Goal: Find specific page/section: Find specific page/section

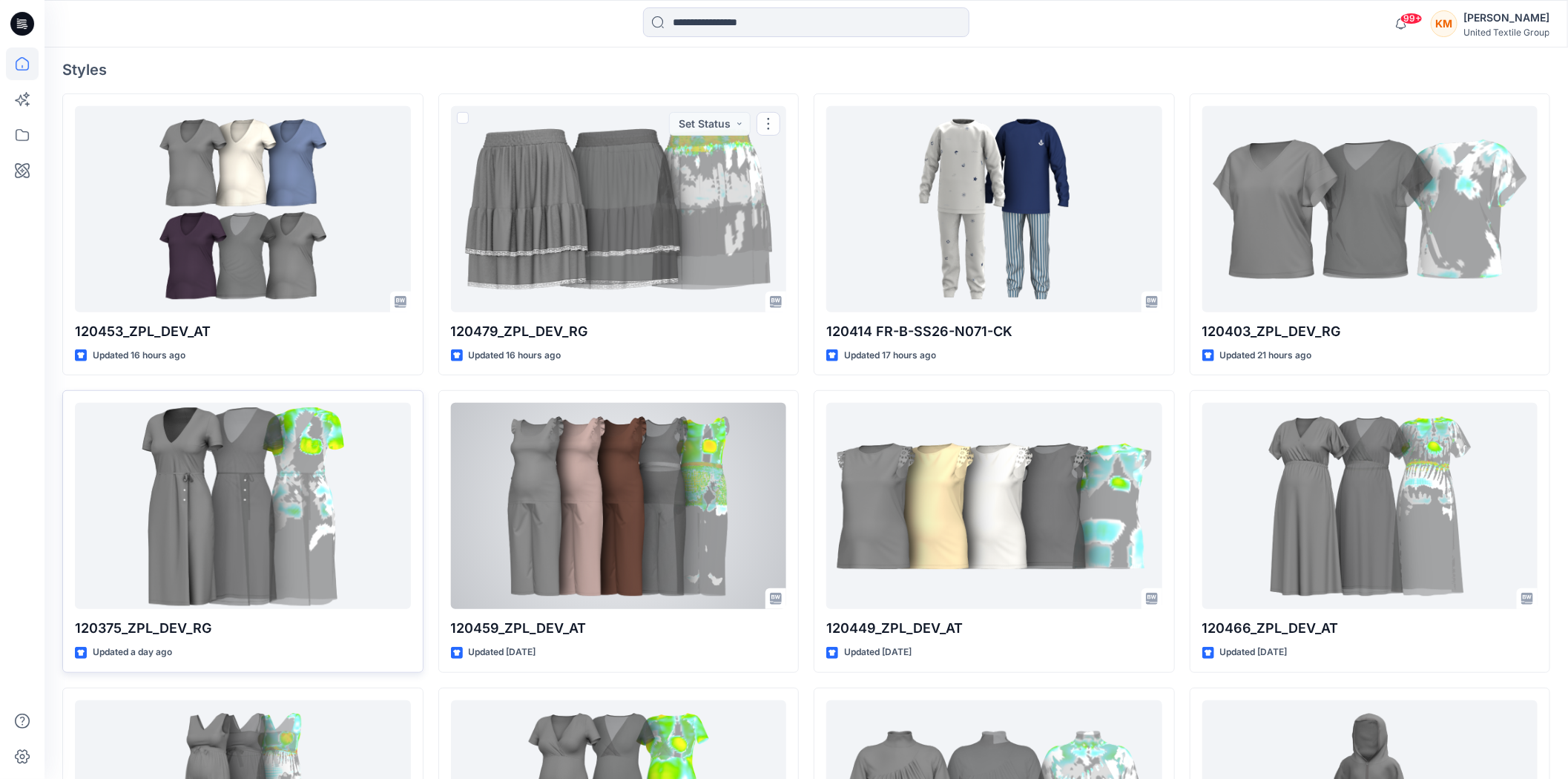
scroll to position [495, 0]
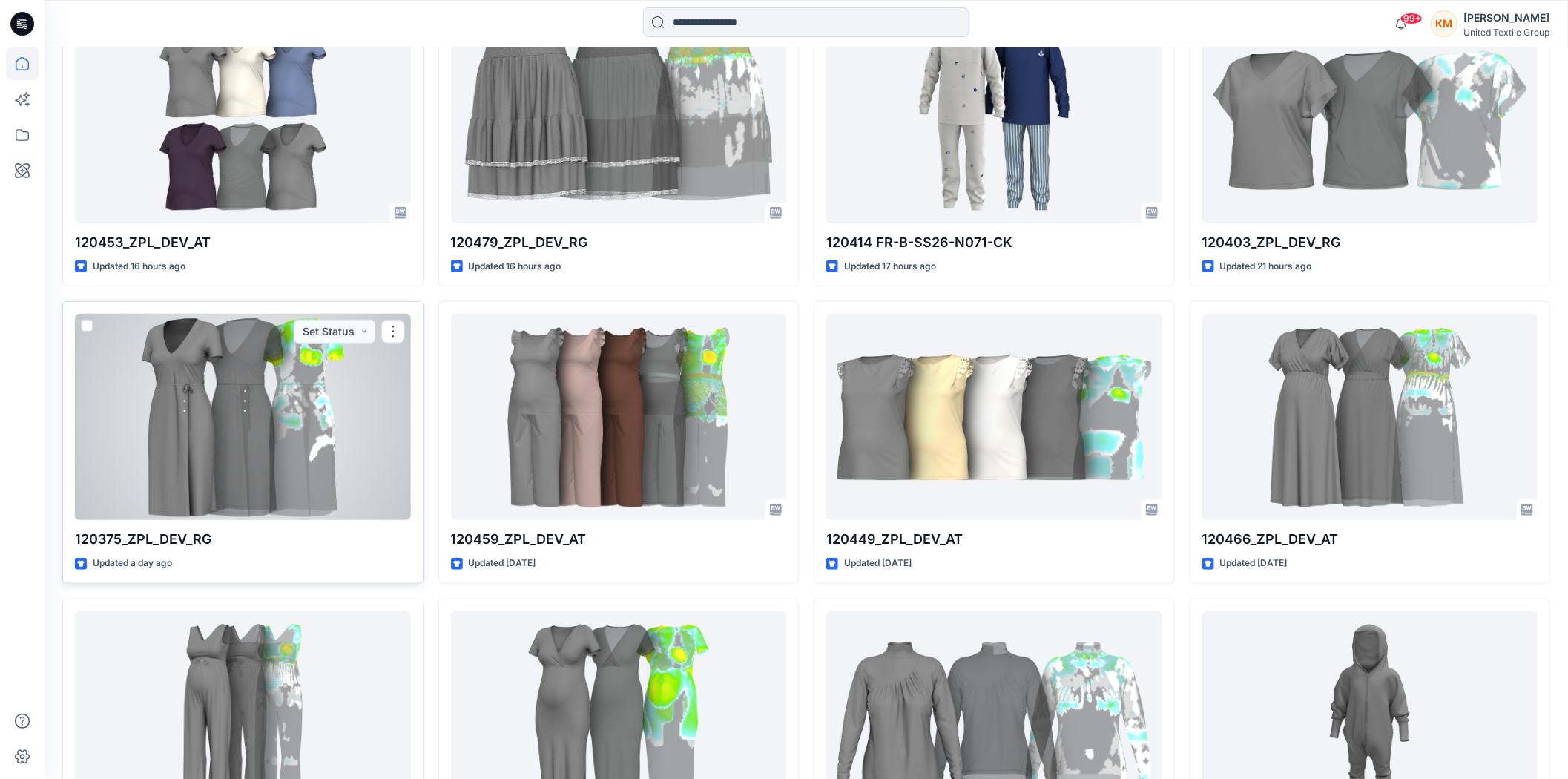
click at [266, 425] on div at bounding box center [243, 416] width 336 height 206
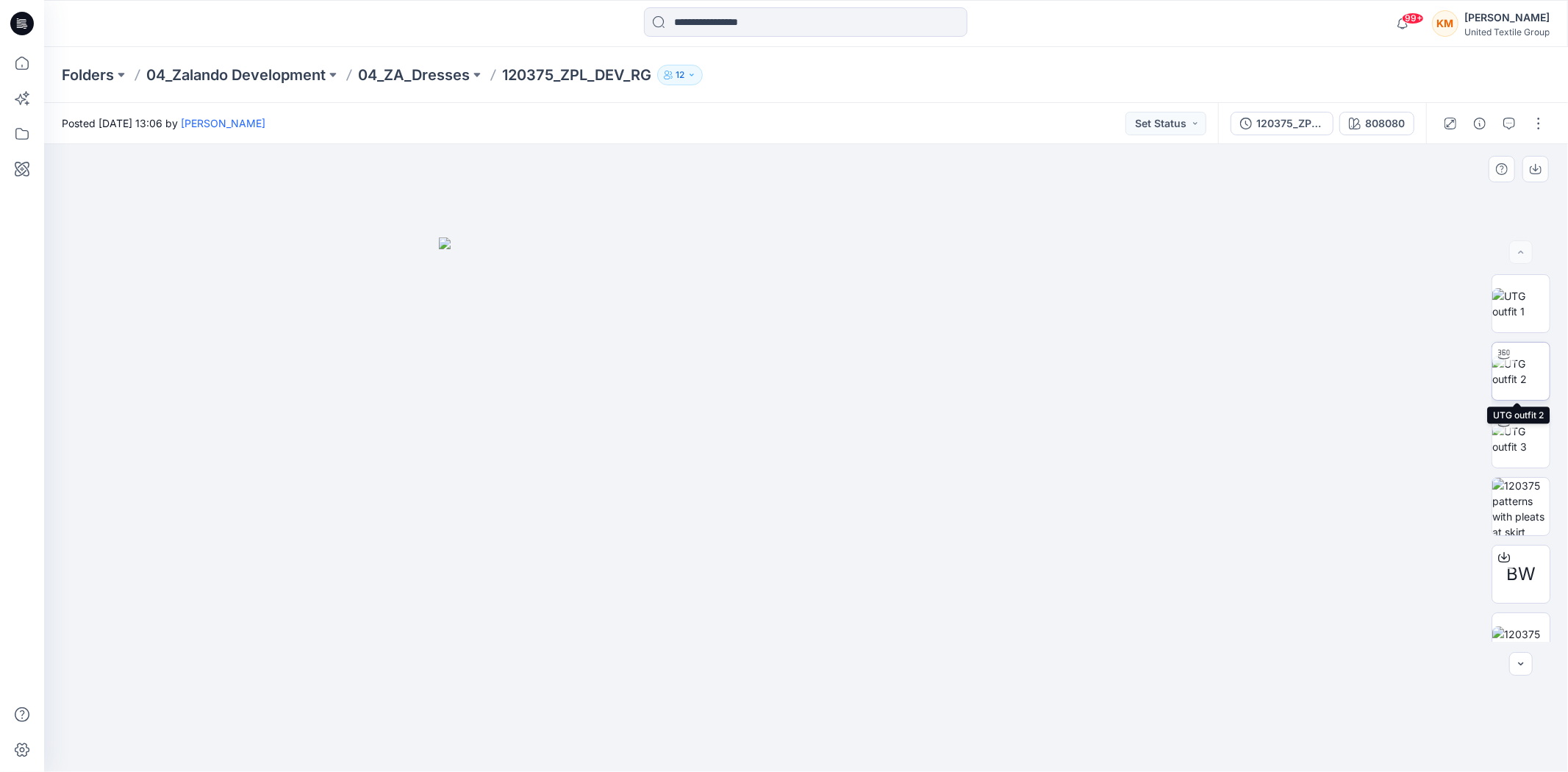
click at [1517, 372] on img at bounding box center [1520, 371] width 57 height 31
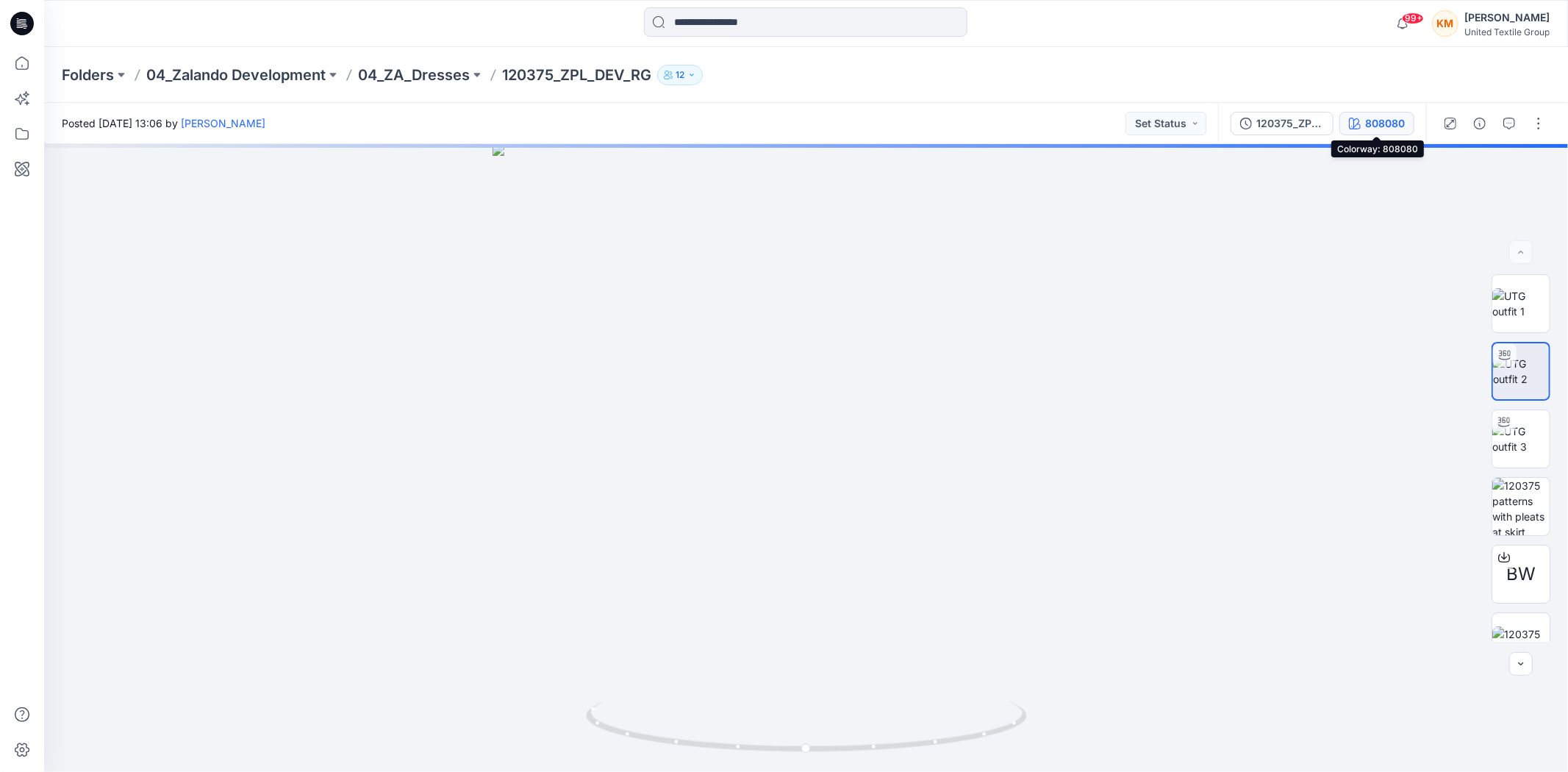
click at [1375, 122] on div "808080" at bounding box center [1385, 124] width 40 height 17
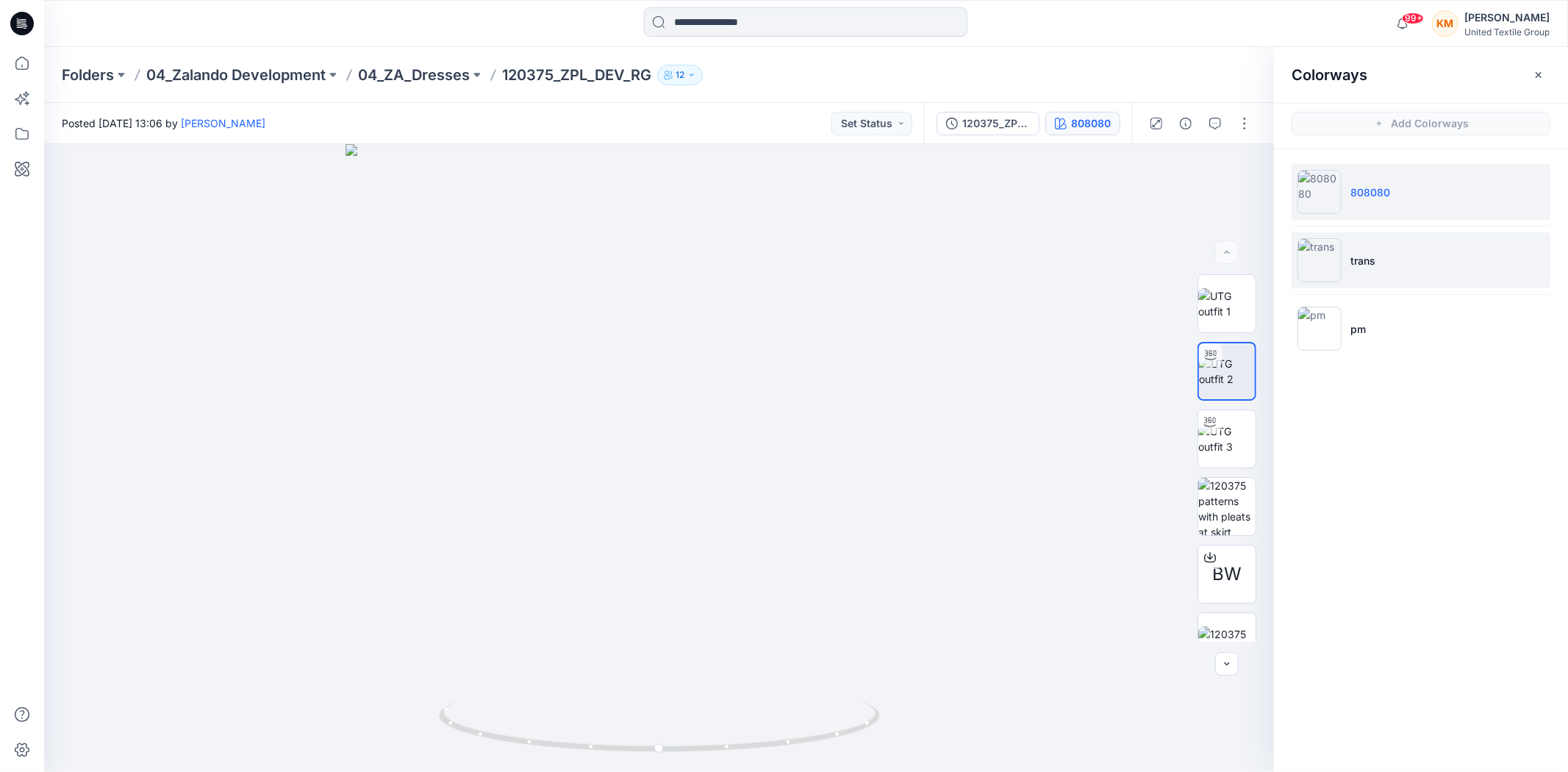
click at [1319, 255] on img at bounding box center [1319, 260] width 44 height 44
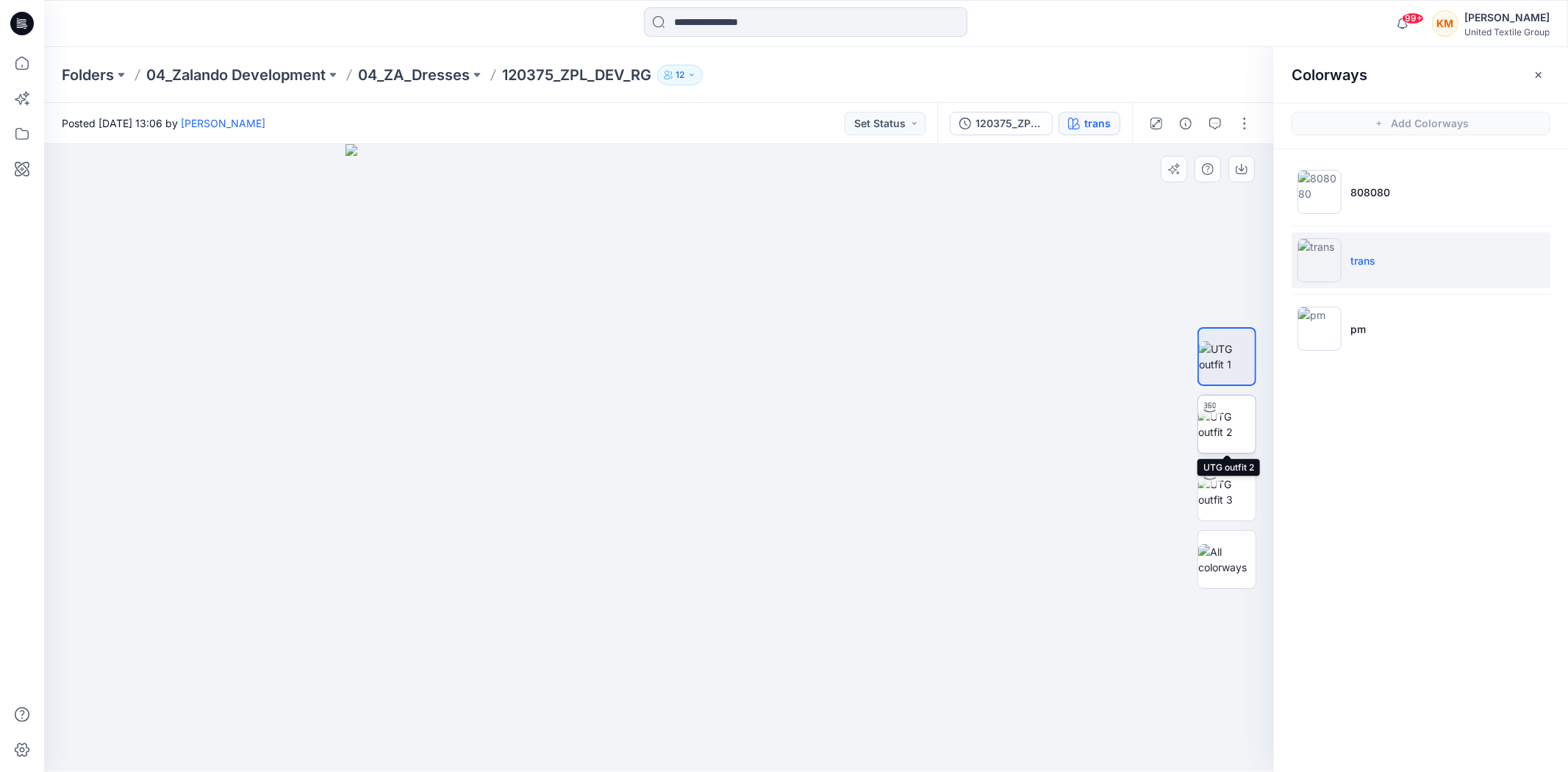
click at [1239, 420] on img at bounding box center [1226, 424] width 57 height 31
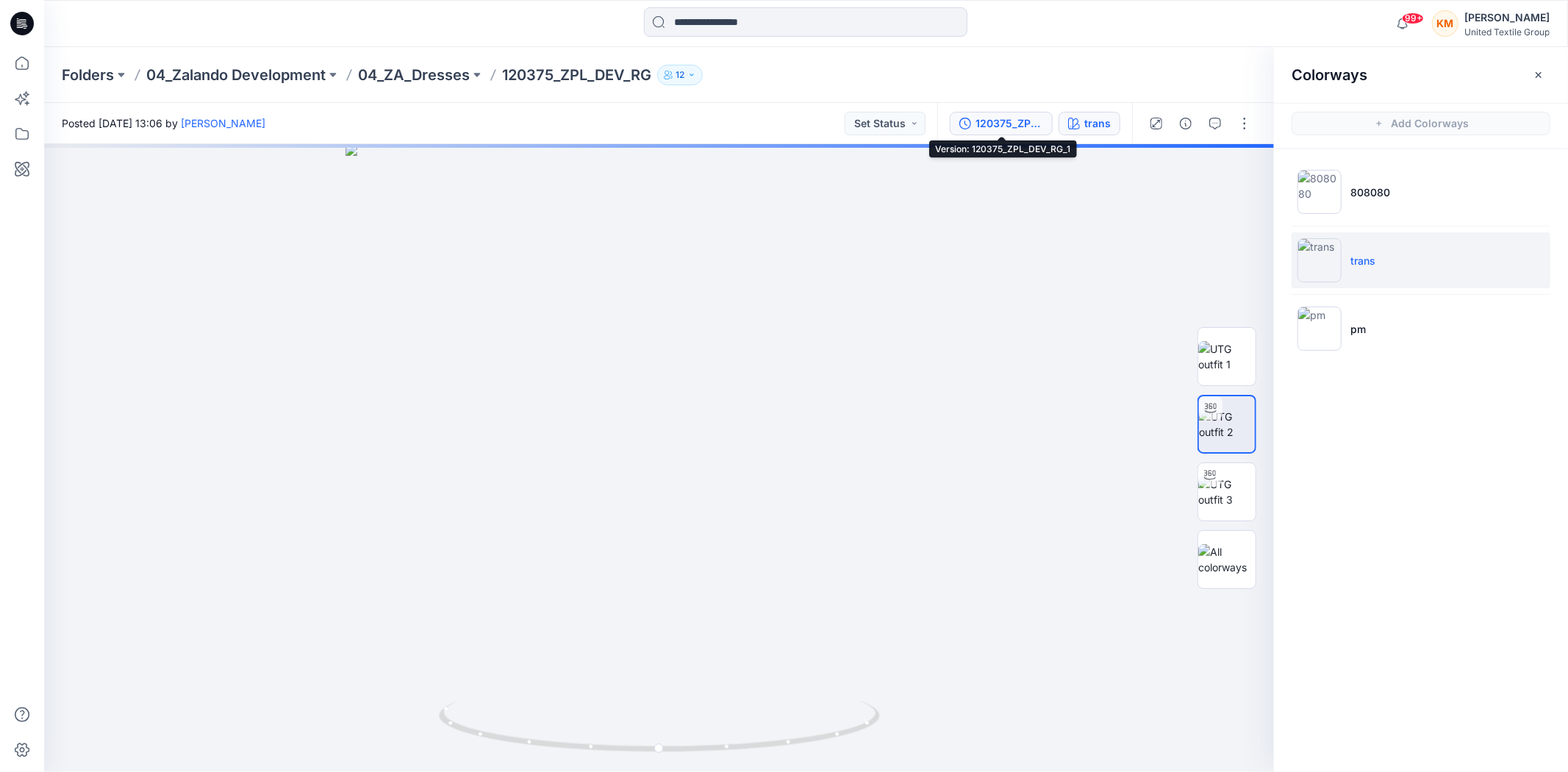
click at [992, 119] on div "120375_ZPL_DEV_RG_1" at bounding box center [1010, 124] width 68 height 17
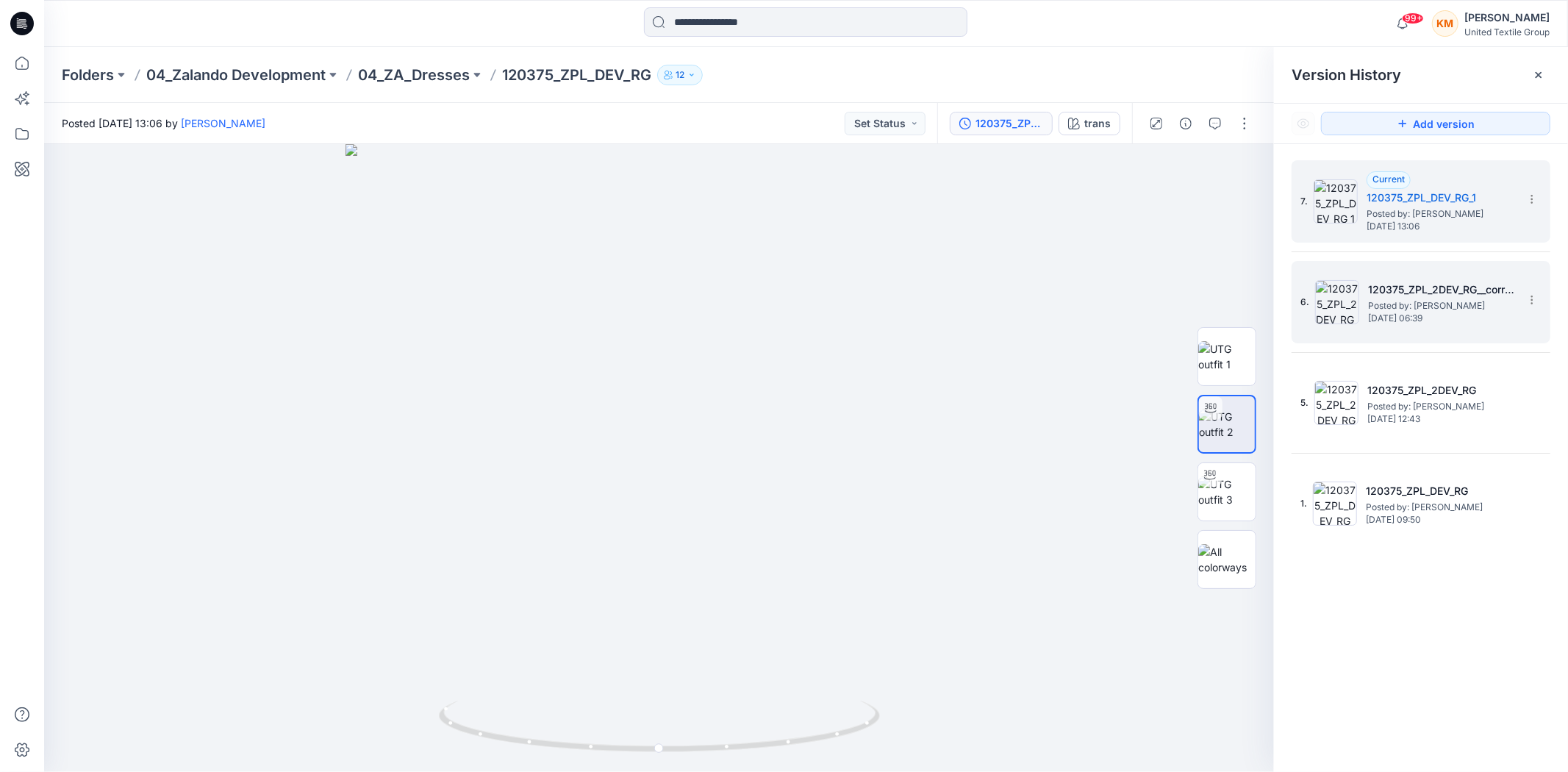
click at [1393, 298] on span "Posted by: [PERSON_NAME]" at bounding box center [1442, 306] width 147 height 15
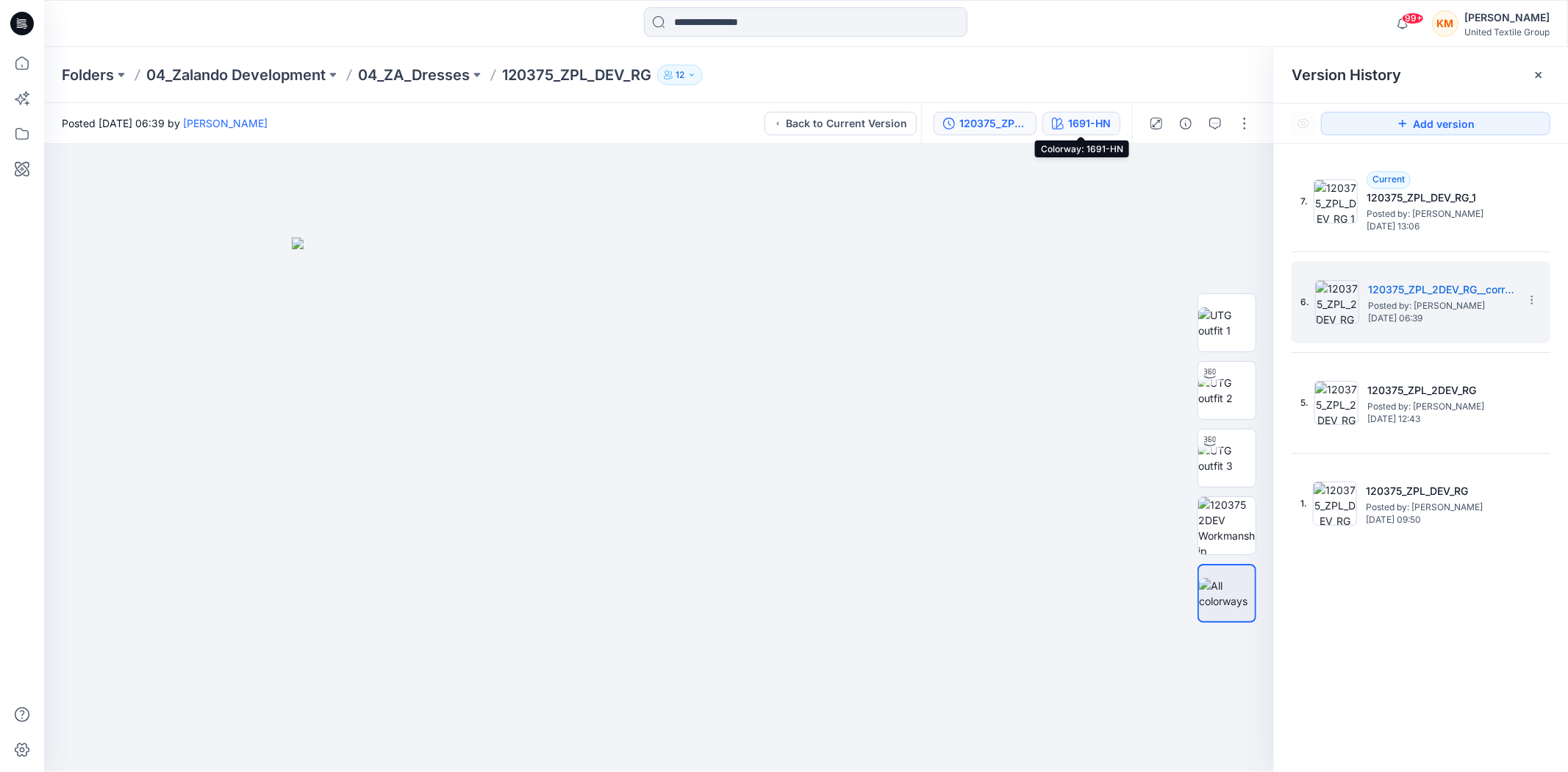
click at [1100, 119] on div "1691-HN" at bounding box center [1090, 124] width 43 height 17
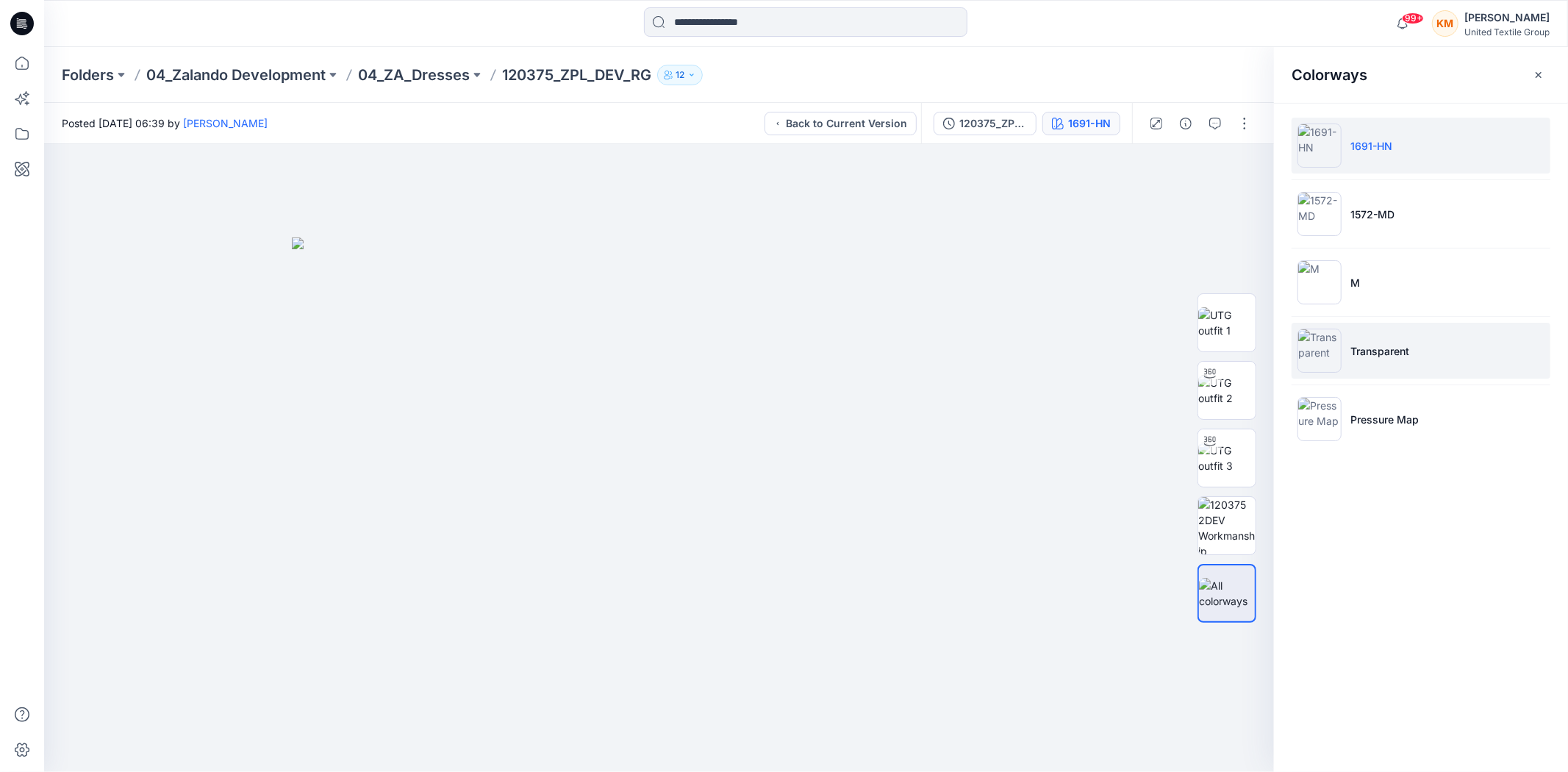
click at [1323, 351] on img at bounding box center [1319, 350] width 44 height 44
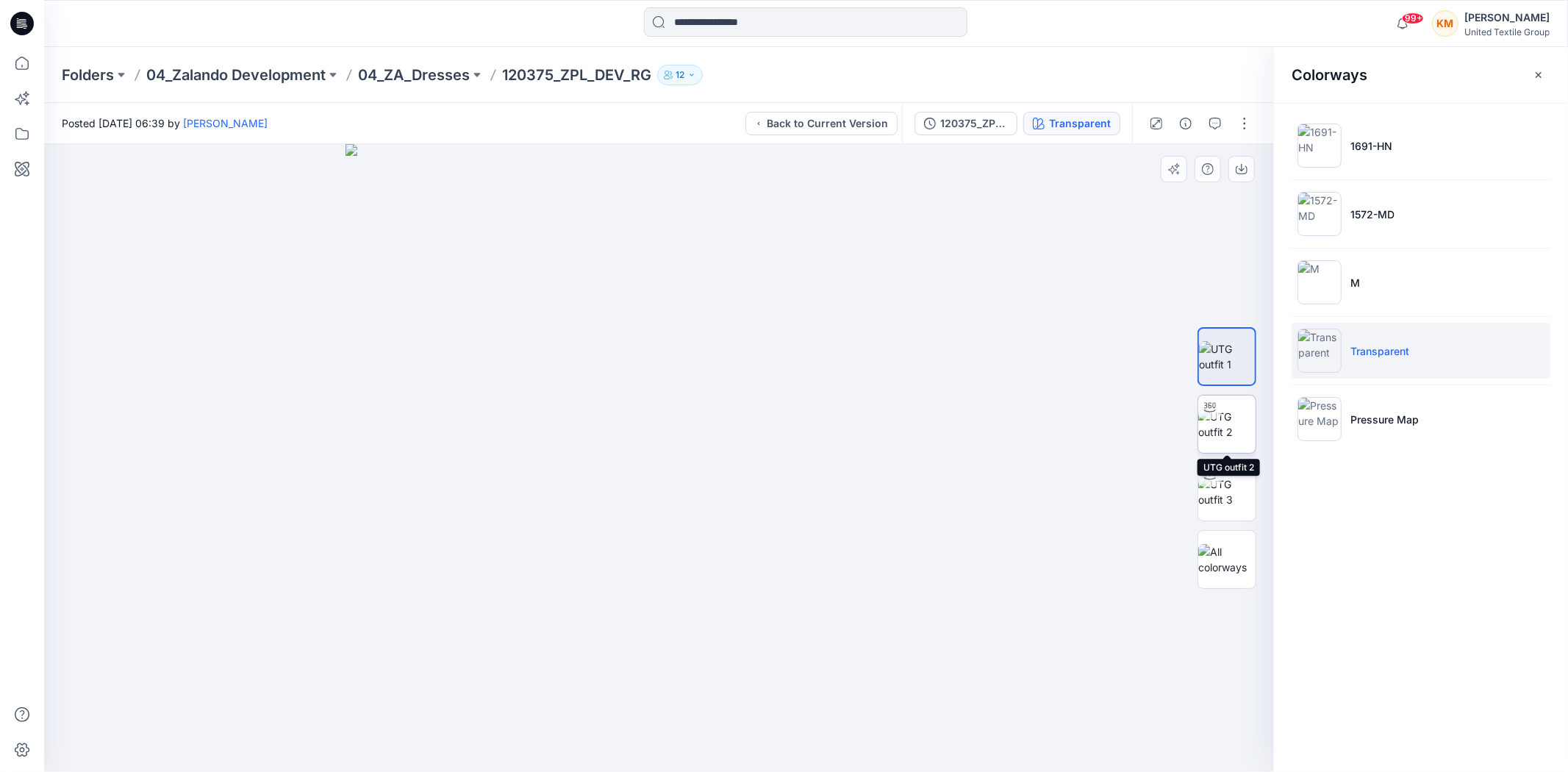
click at [1235, 419] on img at bounding box center [1226, 424] width 57 height 31
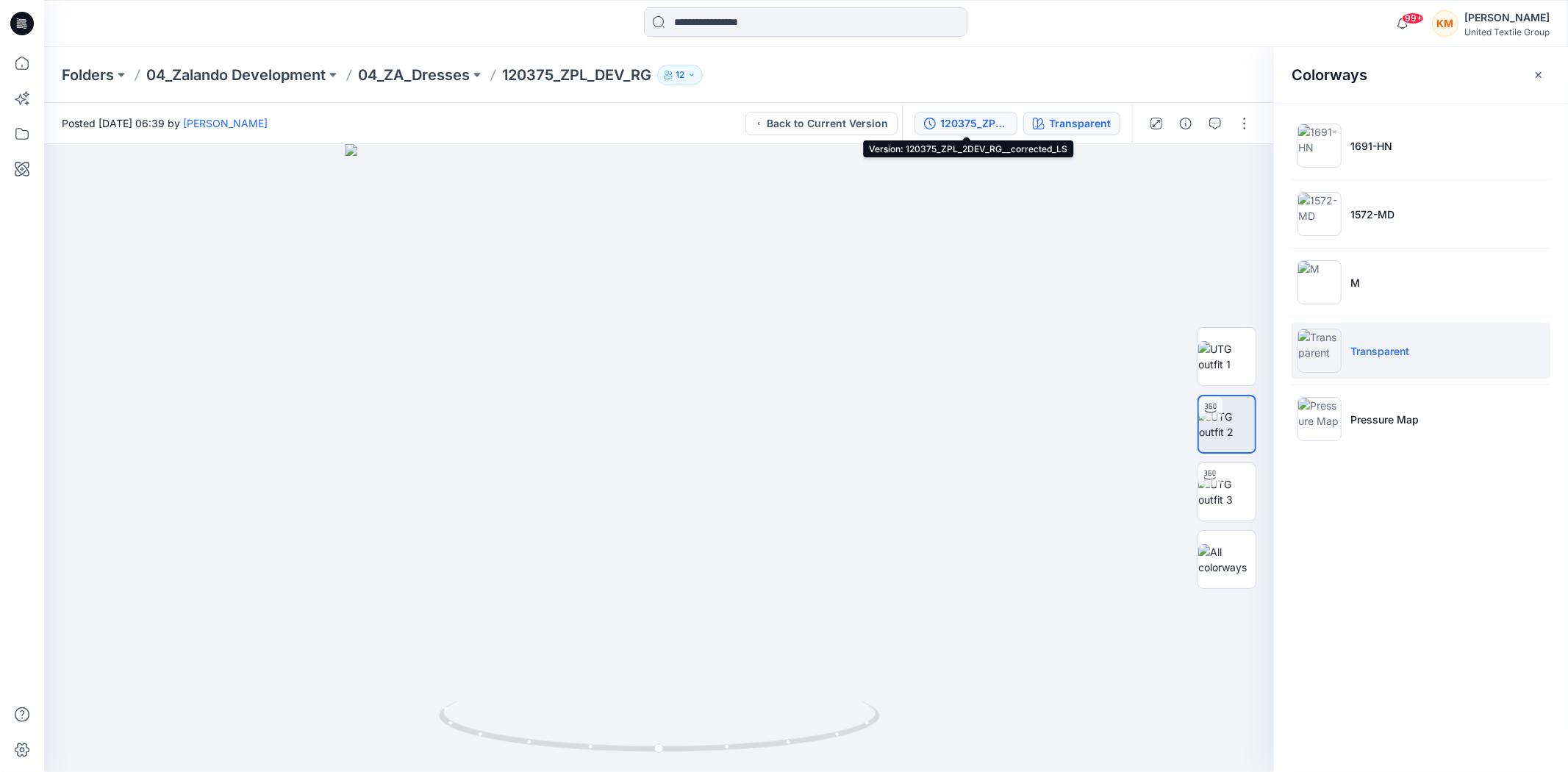
click at [976, 122] on div "120375_ZPL_2DEV_RG__corrected_LS" at bounding box center [974, 124] width 68 height 17
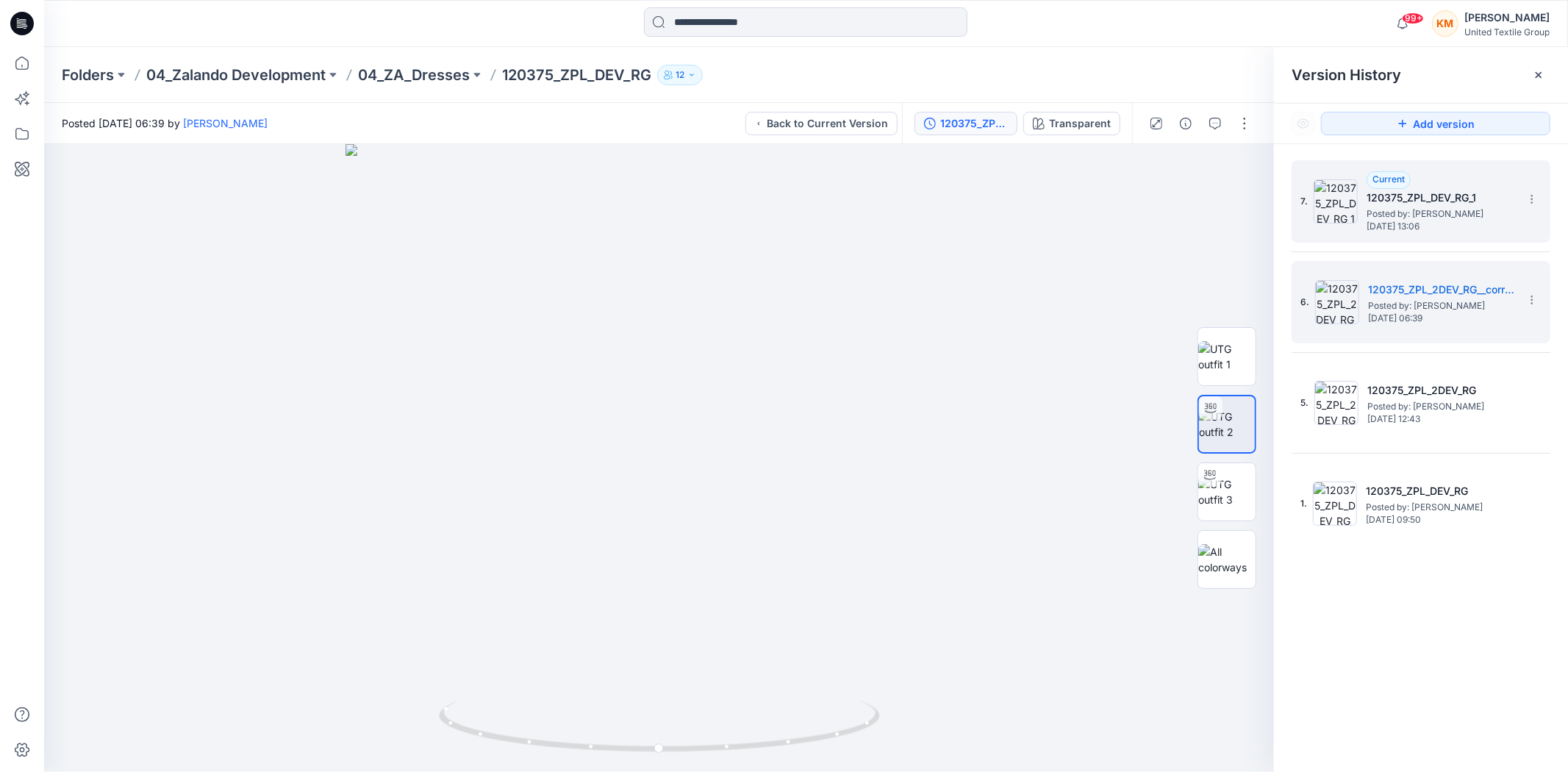
click at [1357, 210] on img at bounding box center [1335, 201] width 44 height 44
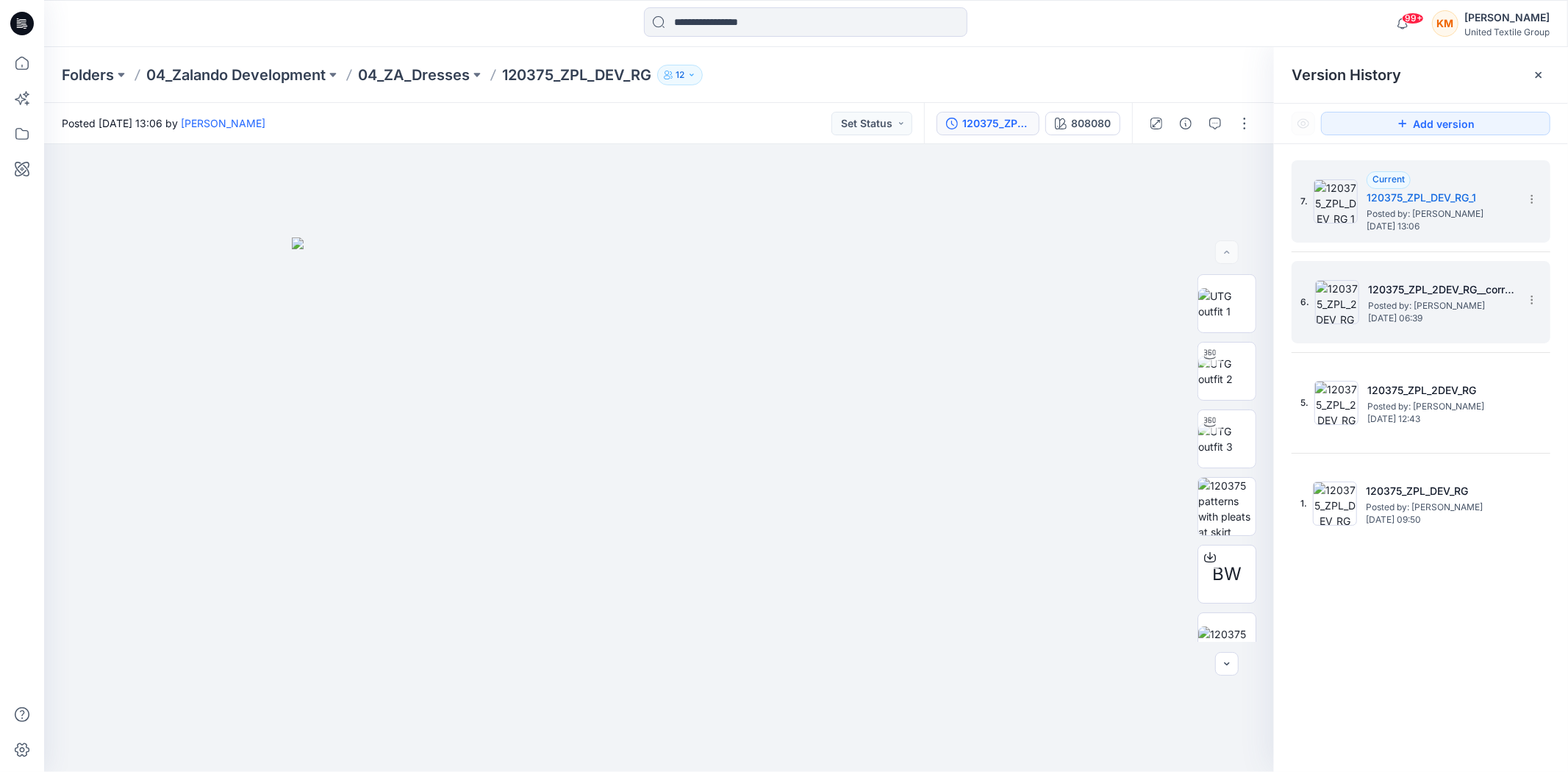
click at [1402, 307] on span "Posted by: [PERSON_NAME]" at bounding box center [1442, 306] width 147 height 15
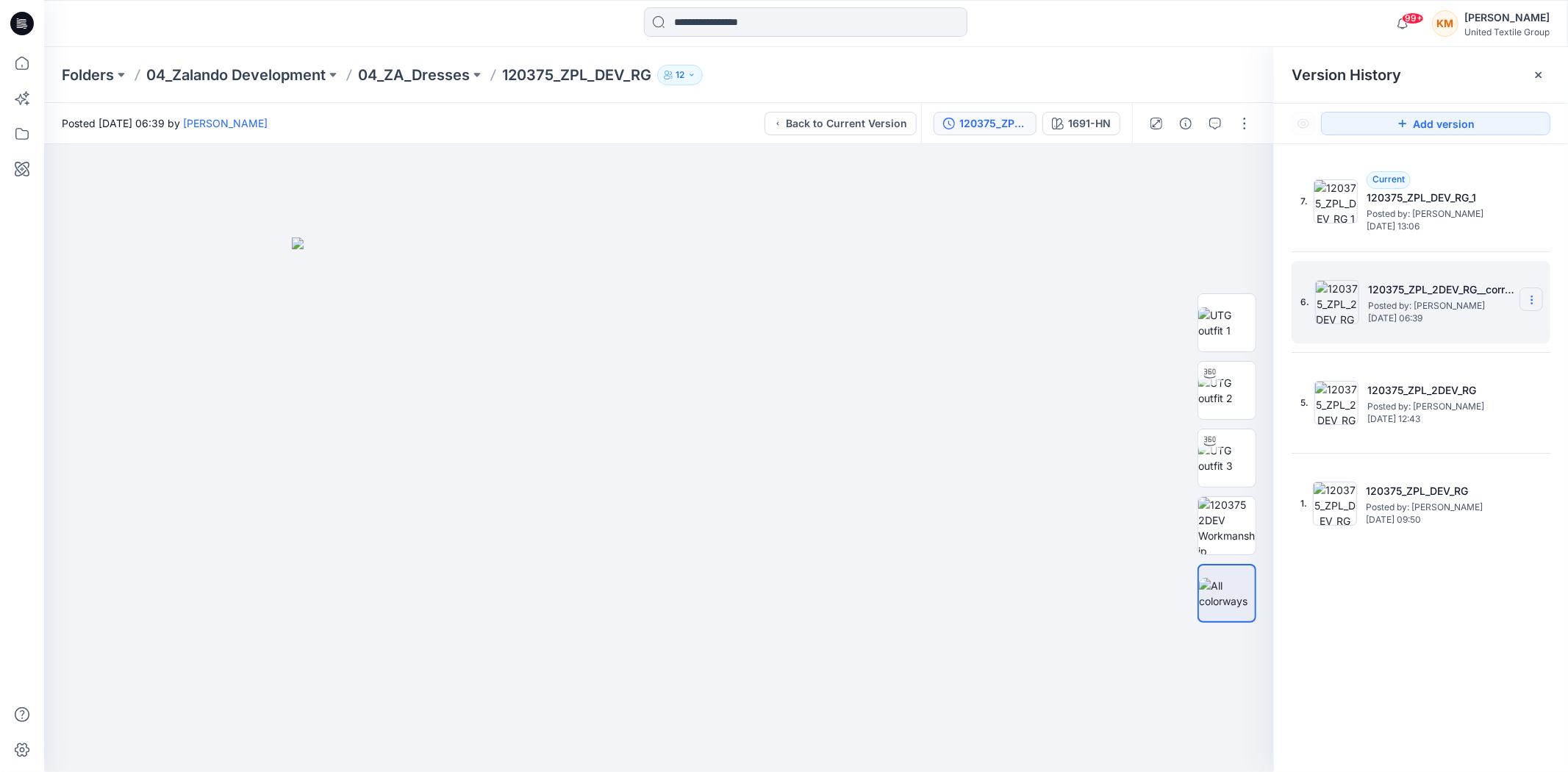
click at [1532, 299] on icon at bounding box center [1532, 300] width 12 height 12
click at [1076, 260] on div at bounding box center [658, 458] width 1230 height 628
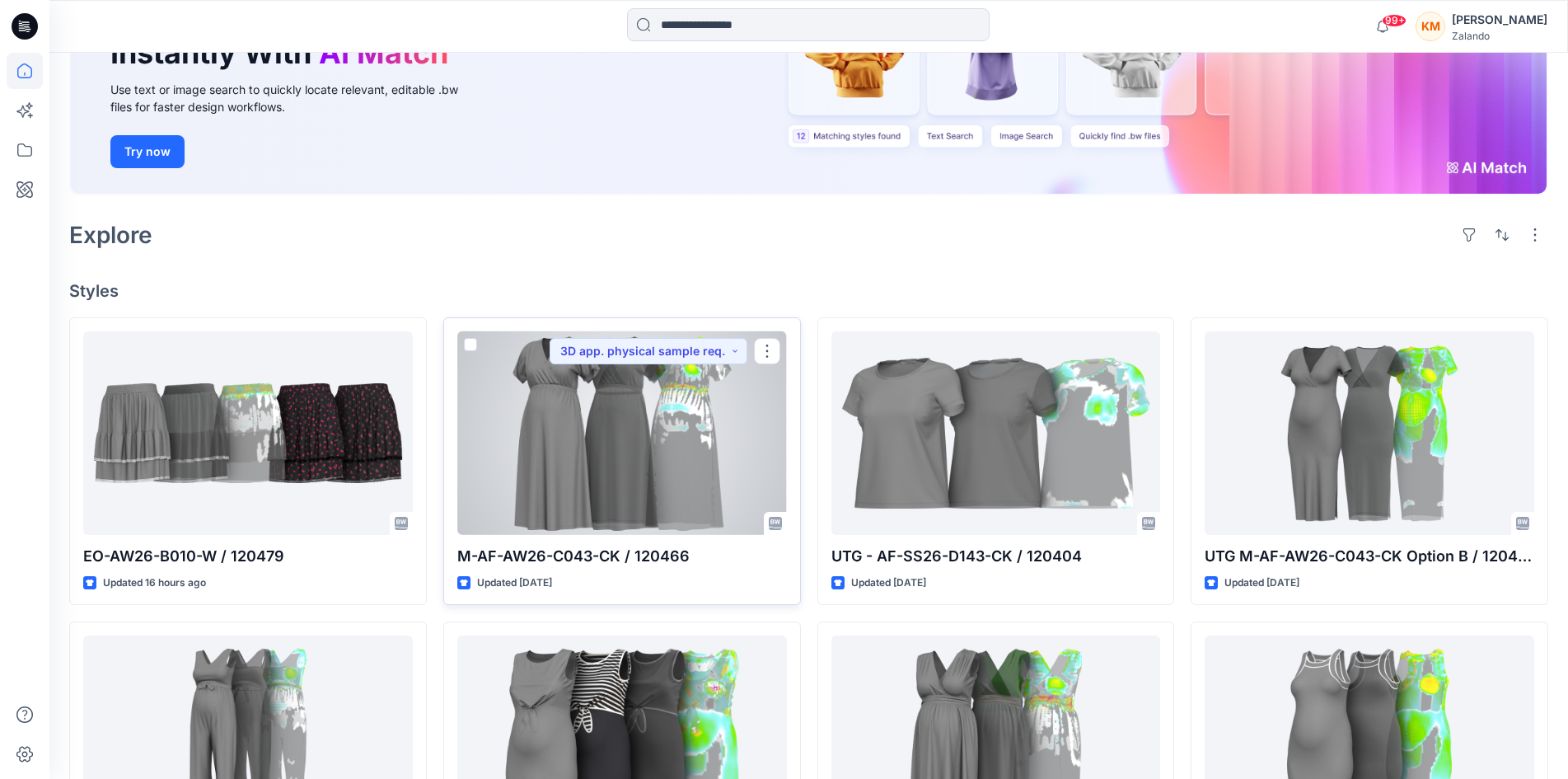
scroll to position [165, 0]
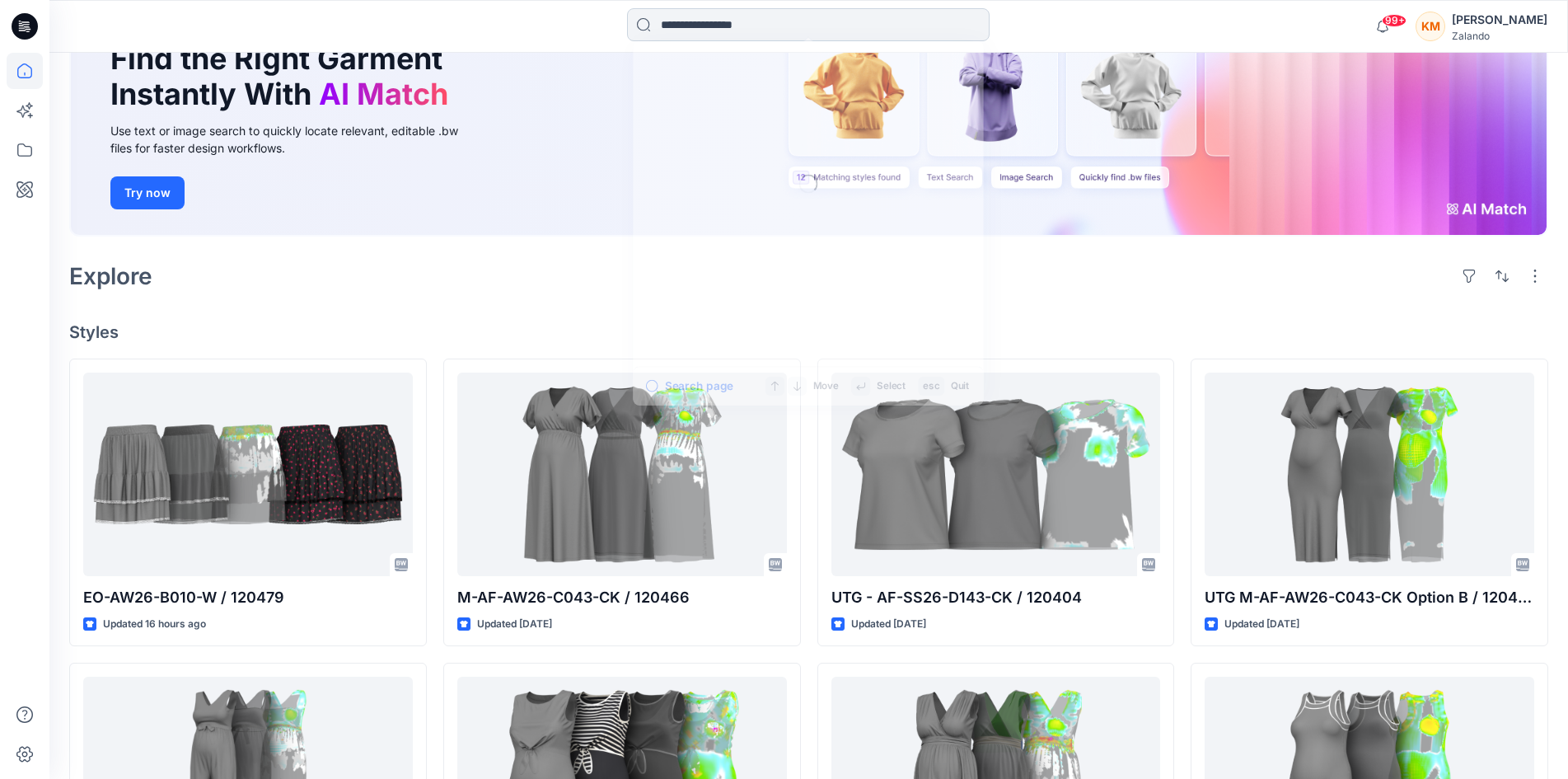
click at [751, 28] on input at bounding box center [809, 25] width 363 height 33
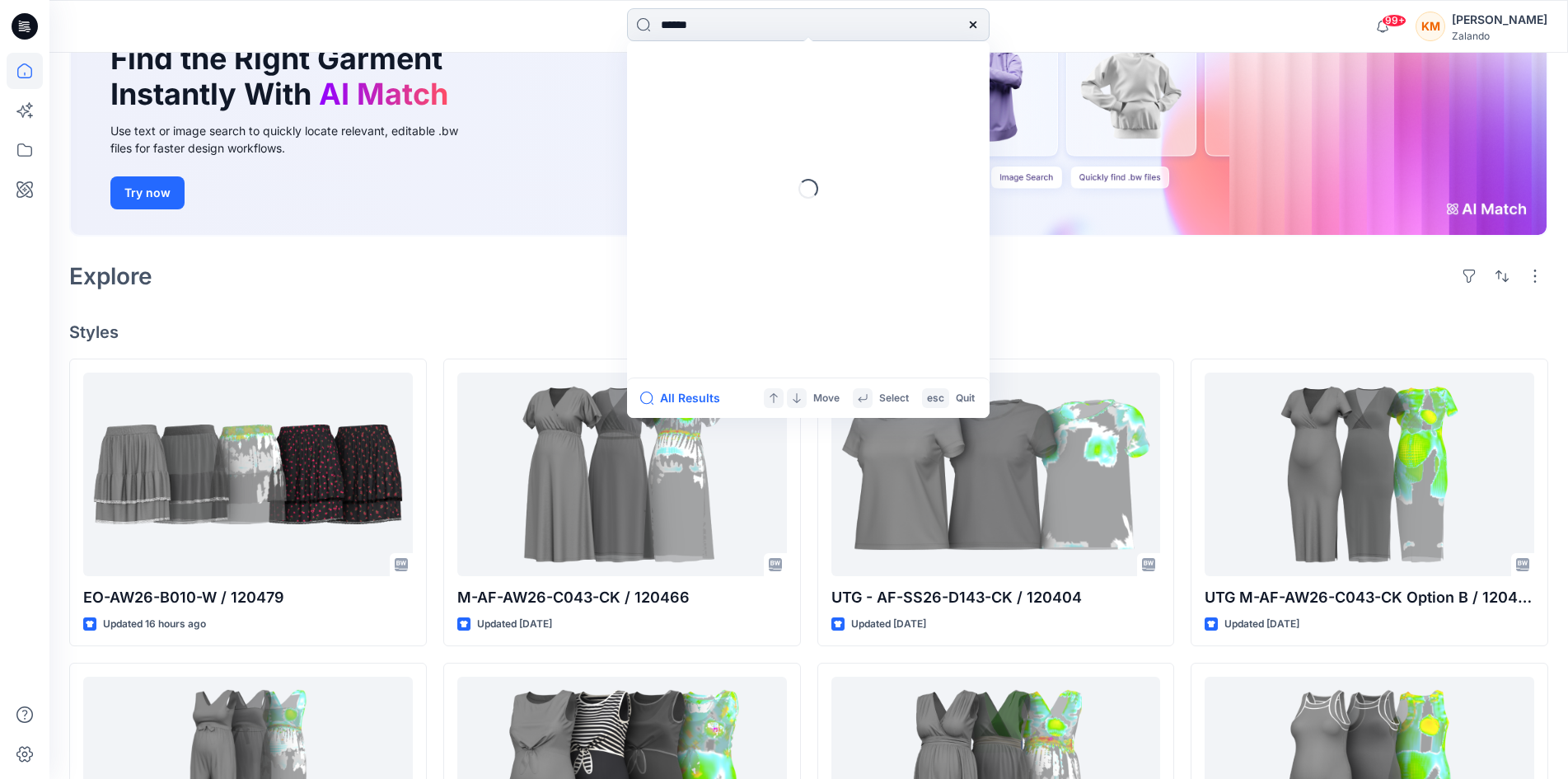
type input "******"
click at [744, 83] on span "UTG - AF-SS26-C558-CK /" at bounding box center [734, 90] width 146 height 14
